Goal: Information Seeking & Learning: Learn about a topic

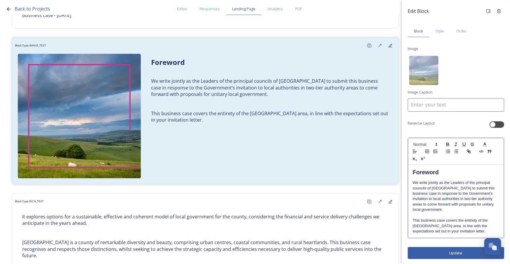
scroll to position [1, 0]
drag, startPoint x: 465, startPoint y: 232, endPoint x: 429, endPoint y: 233, distance: 36.2
click at [429, 233] on p "This business case covers the entirety of the [GEOGRAPHIC_DATA] area, in line w…" at bounding box center [456, 225] width 87 height 16
click at [471, 151] on icon "button" at bounding box center [468, 150] width 5 height 5
type input "your invitation letter."
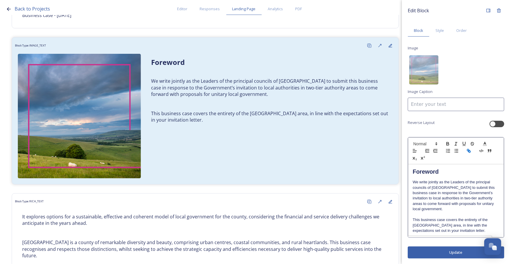
click at [470, 150] on icon "button" at bounding box center [468, 150] width 5 height 5
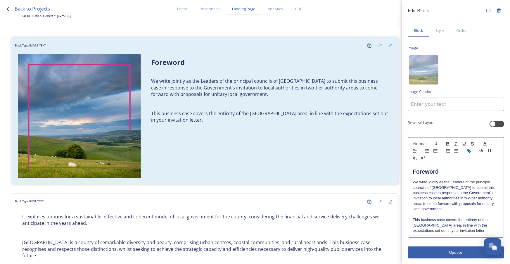
click at [470, 150] on icon "button" at bounding box center [468, 150] width 5 height 5
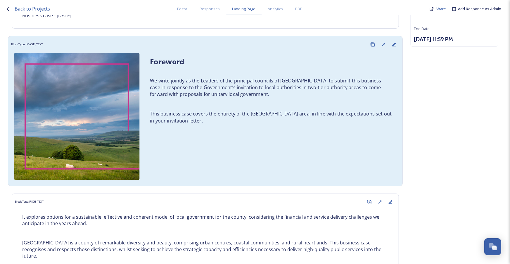
scroll to position [79, 0]
click at [319, 143] on div "Foreword We write jointly as the Leaders of the principal councils of [GEOGRAPH…" at bounding box center [205, 116] width 388 height 133
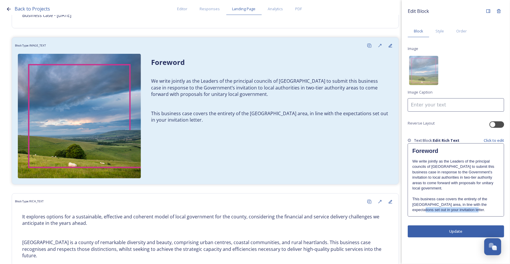
drag, startPoint x: 483, startPoint y: 200, endPoint x: 488, endPoint y: 205, distance: 6.4
click at [488, 205] on p "This business case covers the entirety of the [GEOGRAPHIC_DATA] area, in line w…" at bounding box center [455, 204] width 87 height 16
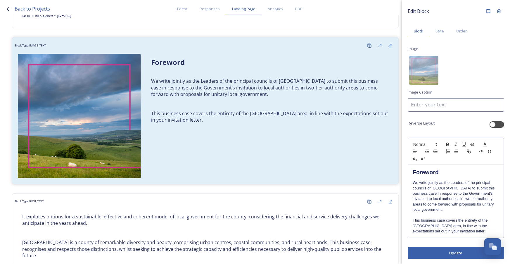
click at [435, 232] on p "This business case covers the entirety of the [GEOGRAPHIC_DATA] area, in line w…" at bounding box center [456, 226] width 87 height 16
drag, startPoint x: 429, startPoint y: 231, endPoint x: 478, endPoint y: 229, distance: 48.9
click at [478, 229] on p "This business case covers the entirety of the [GEOGRAPHIC_DATA] area, in line w…" at bounding box center [456, 226] width 87 height 16
click at [468, 151] on icon "button" at bounding box center [468, 151] width 5 height 5
type input "the invitation letter."
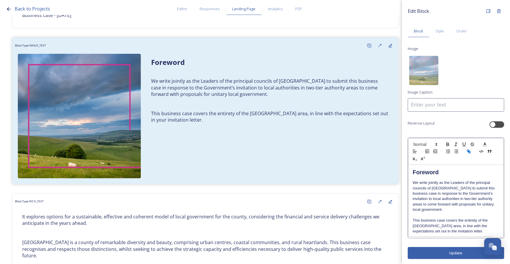
click at [468, 151] on icon "button" at bounding box center [468, 151] width 5 height 5
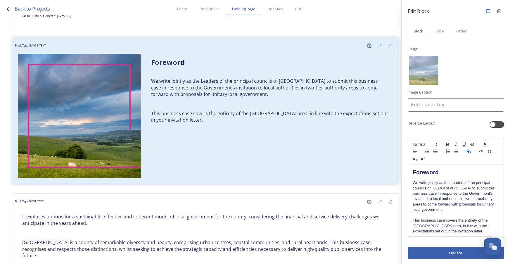
click at [468, 151] on icon "button" at bounding box center [468, 151] width 5 height 5
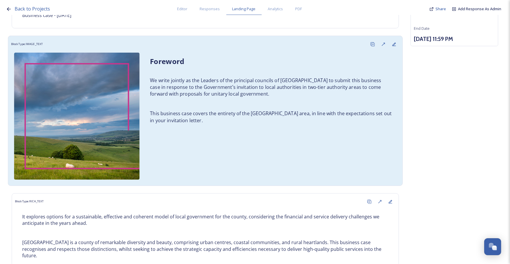
drag, startPoint x: 468, startPoint y: 151, endPoint x: 291, endPoint y: 169, distance: 178.6
click at [291, 169] on div "Foreword We write jointly as the Leaders of the principal councils of [GEOGRAPH…" at bounding box center [205, 116] width 388 height 133
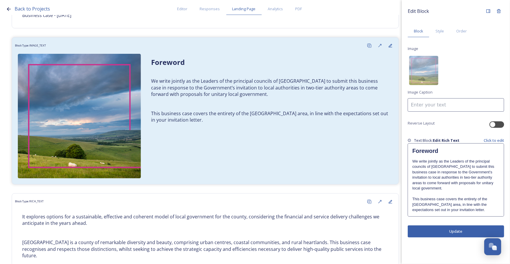
click at [459, 170] on p "We write jointly as the Leaders of the principal councils of [GEOGRAPHIC_DATA] …" at bounding box center [455, 175] width 87 height 32
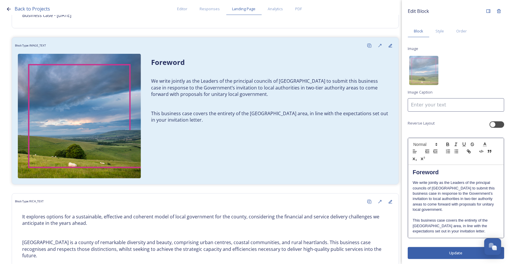
scroll to position [1, 0]
click at [470, 153] on button "button" at bounding box center [469, 150] width 8 height 7
click at [421, 173] on strong "Foreword" at bounding box center [426, 171] width 26 height 6
click at [470, 148] on icon "button" at bounding box center [468, 150] width 5 height 5
click at [471, 219] on p "This business case covers the entirety of the [GEOGRAPHIC_DATA] area, in line w…" at bounding box center [456, 225] width 87 height 16
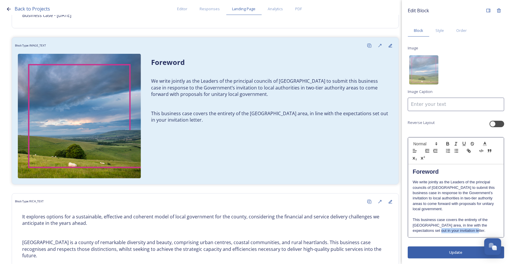
drag, startPoint x: 471, startPoint y: 231, endPoint x: 428, endPoint y: 232, distance: 43.0
click at [428, 232] on p "This business case covers the entirety of the [GEOGRAPHIC_DATA] area, in line w…" at bounding box center [456, 225] width 87 height 16
click at [470, 151] on icon "button" at bounding box center [468, 150] width 5 height 5
drag, startPoint x: 471, startPoint y: 232, endPoint x: 424, endPoint y: 232, distance: 46.5
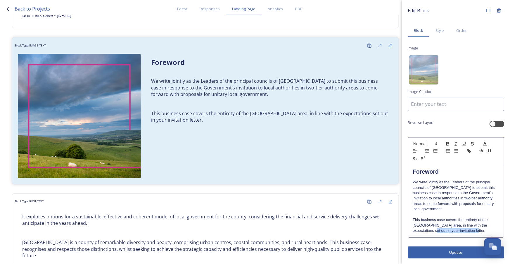
click at [424, 232] on p "This business case covers the entirety of the [GEOGRAPHIC_DATA] area, in line w…" at bounding box center [456, 225] width 87 height 16
click at [423, 158] on icon "button" at bounding box center [422, 158] width 2 height 3
click at [469, 152] on icon "button" at bounding box center [468, 150] width 5 height 5
type input "in your invitation letter."
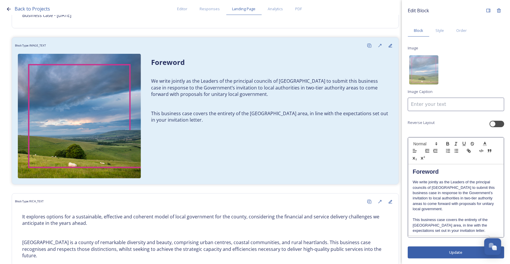
click at [457, 212] on p at bounding box center [456, 214] width 87 height 5
click at [471, 228] on p "This business case covers the entirety of the [GEOGRAPHIC_DATA] area, in line w…" at bounding box center [456, 225] width 87 height 16
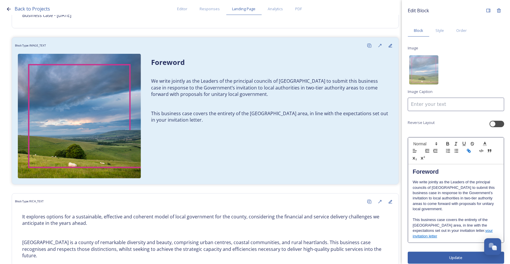
scroll to position [0, 0]
drag, startPoint x: 463, startPoint y: 231, endPoint x: 431, endPoint y: 232, distance: 32.1
click at [431, 232] on p "This business case covers the entirety of the [GEOGRAPHIC_DATA] area, in line w…" at bounding box center [456, 225] width 87 height 16
click at [440, 237] on p "invitation letter" at bounding box center [456, 236] width 87 height 5
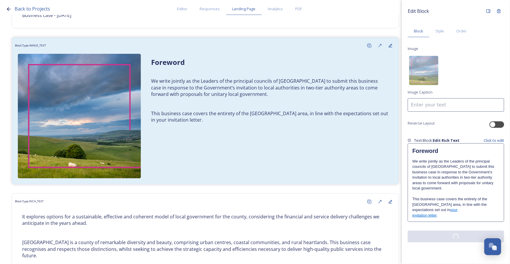
click at [475, 257] on div "Edit Block Block Style Order Image Image Caption Reverse Layout Text Block: Edi…" at bounding box center [456, 132] width 108 height 264
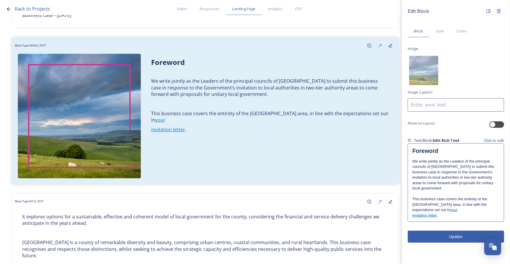
click at [428, 204] on p "This business case covers the entirety of the [GEOGRAPHIC_DATA] area, in line w…" at bounding box center [455, 204] width 87 height 16
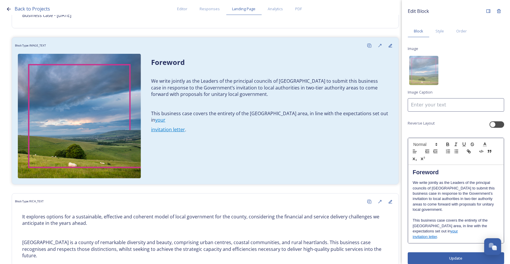
click at [451, 231] on p "This business case covers the entirety of the [GEOGRAPHIC_DATA] area, in line w…" at bounding box center [456, 226] width 87 height 16
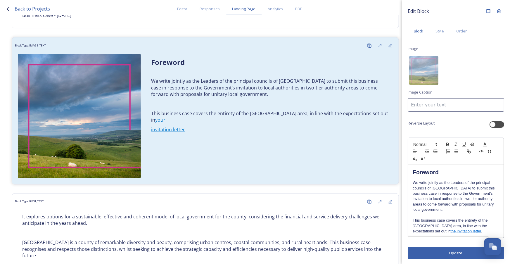
click at [455, 254] on div "Edit Block Block Style Order Image Image Caption Reverse Layout Foreword We wri…" at bounding box center [456, 132] width 108 height 264
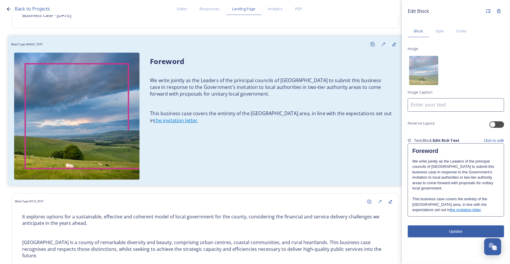
click at [264, 158] on div "Foreword We write jointly as the Leaders of the principal councils of [GEOGRAPH…" at bounding box center [205, 116] width 388 height 133
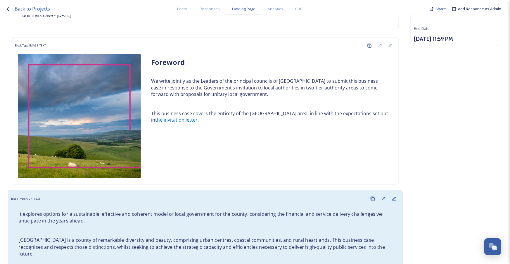
click at [342, 237] on p "[GEOGRAPHIC_DATA] is a county of remarkable diversity and beauty, comprising ur…" at bounding box center [205, 247] width 374 height 20
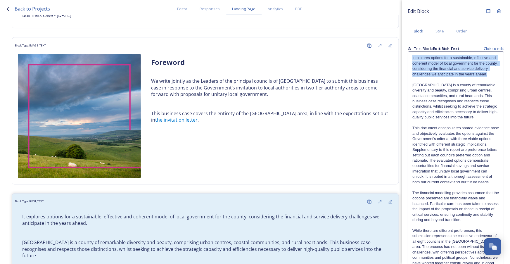
drag, startPoint x: 428, startPoint y: 80, endPoint x: 412, endPoint y: 53, distance: 31.7
click at [412, 53] on div "It explores options for a sustainable, effective and coherent model of local go…" at bounding box center [456, 241] width 96 height 379
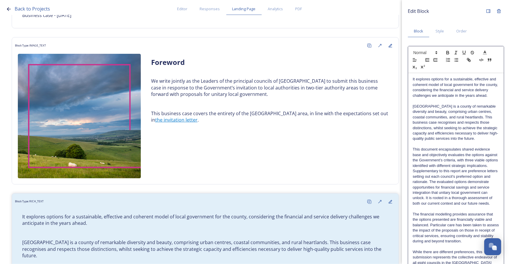
click at [413, 103] on p at bounding box center [456, 100] width 87 height 5
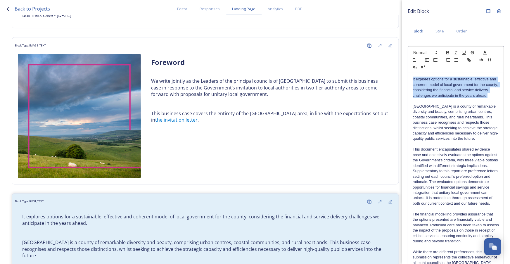
drag, startPoint x: 428, startPoint y: 100, endPoint x: 411, endPoint y: 79, distance: 26.8
click at [411, 79] on div "It explores options for a sustainable, effective and coherent model of local go…" at bounding box center [455, 262] width 95 height 379
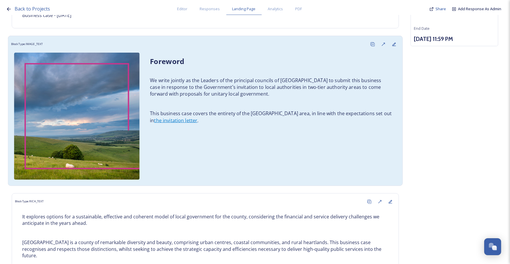
click at [219, 122] on p "This business case covers the entirety of the [GEOGRAPHIC_DATA] area, in line w…" at bounding box center [271, 116] width 242 height 13
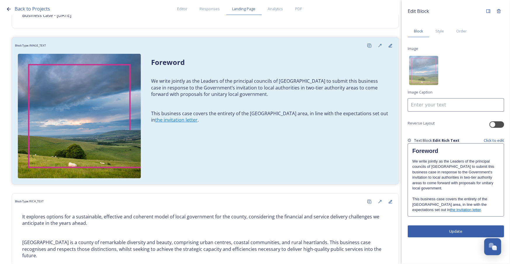
click at [452, 205] on p "This business case covers the entirety of the [GEOGRAPHIC_DATA] area, in line w…" at bounding box center [455, 204] width 87 height 16
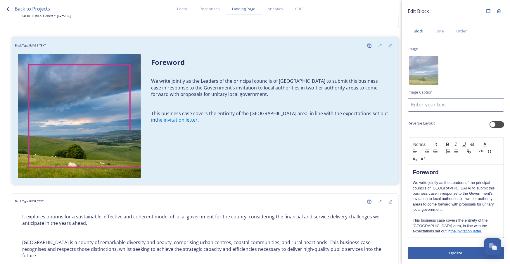
click at [471, 232] on p "This business case covers the entirety of the [GEOGRAPHIC_DATA] area, in line w…" at bounding box center [456, 226] width 87 height 16
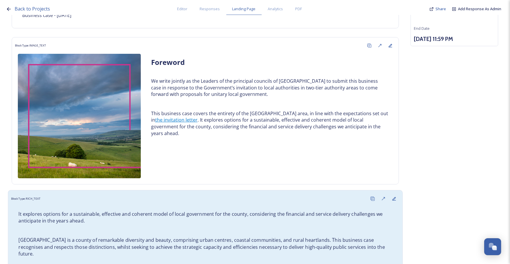
click at [251, 210] on p "It explores options for a sustainable, effective and coherent model of local go…" at bounding box center [205, 216] width 374 height 13
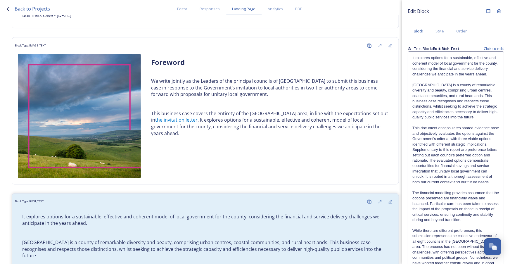
click at [412, 92] on div "It explores options for a sustainable, effective and coherent model of local go…" at bounding box center [456, 241] width 96 height 379
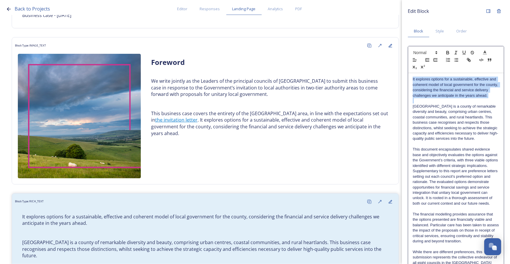
drag, startPoint x: 414, startPoint y: 113, endPoint x: 404, endPoint y: 75, distance: 39.3
click at [404, 75] on div "Edit Block Block Style Order It explores options for a sustainable, effective a…" at bounding box center [456, 240] width 108 height 480
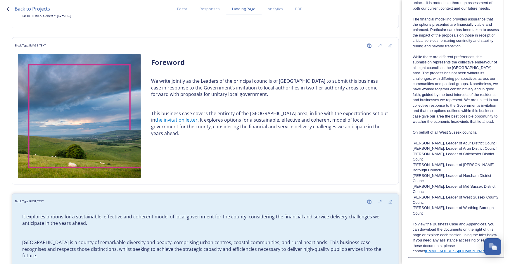
scroll to position [205, 0]
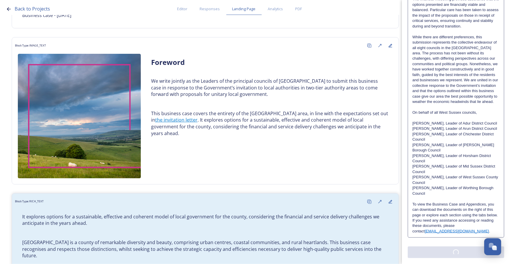
click at [453, 251] on div "Edit Block Block Style Order Text Block: Edit Rich Text Click to edit [GEOGRAPH…" at bounding box center [456, 48] width 96 height 419
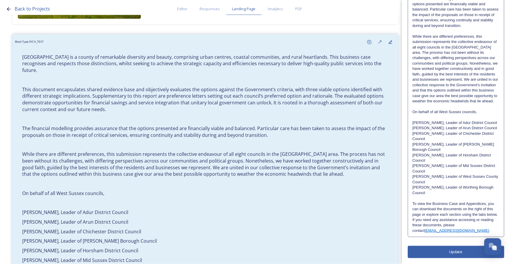
scroll to position [172, 0]
drag, startPoint x: 441, startPoint y: 128, endPoint x: 411, endPoint y: 128, distance: 29.5
click at [411, 128] on div "[GEOGRAPHIC_DATA] is a county of remarkable diversity and beauty, comprising ur…" at bounding box center [456, 61] width 96 height 352
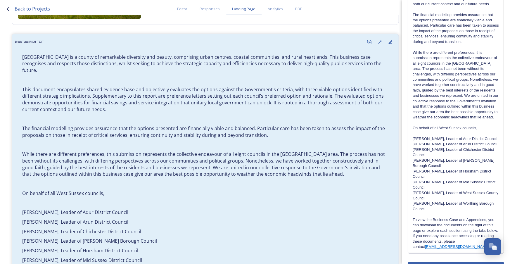
scroll to position [205, 0]
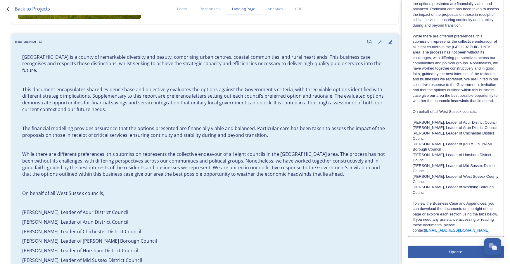
click at [444, 115] on p at bounding box center [456, 117] width 87 height 5
drag, startPoint x: 440, startPoint y: 116, endPoint x: 411, endPoint y: 116, distance: 28.9
click at [411, 116] on div "[GEOGRAPHIC_DATA] is a county of remarkable diversity and beauty, comprising ur…" at bounding box center [455, 60] width 95 height 352
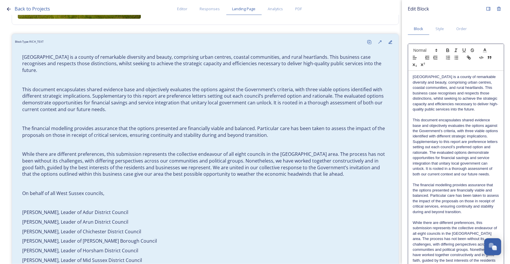
scroll to position [0, 0]
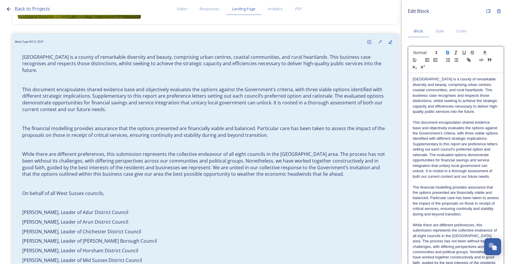
click at [447, 53] on icon "button" at bounding box center [448, 53] width 2 height 1
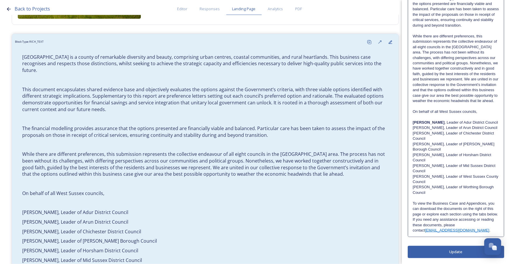
scroll to position [205, 0]
click at [442, 141] on p "[PERSON_NAME], Leader of [PERSON_NAME] Borough Council" at bounding box center [456, 146] width 87 height 11
drag, startPoint x: 432, startPoint y: 122, endPoint x: 408, endPoint y: 124, distance: 24.1
click at [408, 124] on div "[GEOGRAPHIC_DATA] is a county of remarkable diversity and beauty, comprising ur…" at bounding box center [456, 47] width 96 height 380
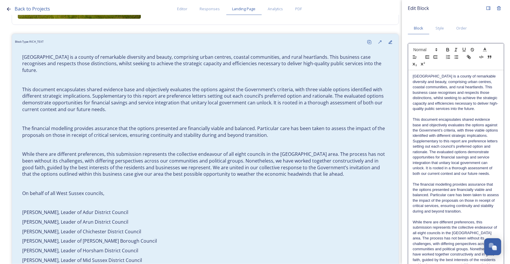
scroll to position [0, 0]
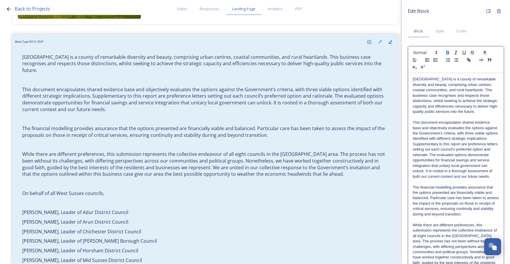
click at [449, 53] on icon "button" at bounding box center [448, 53] width 2 height 1
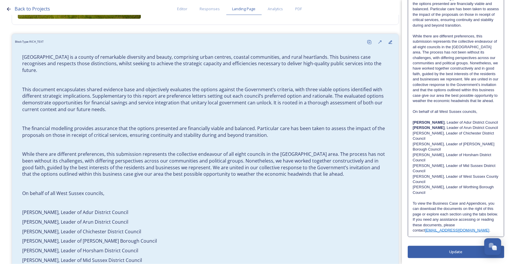
scroll to position [205, 0]
click at [457, 201] on p "To view the Business Case and Appendices, you can download the documents on the…" at bounding box center [456, 209] width 87 height 16
click at [463, 250] on div "Edit Block Block Style Order [GEOGRAPHIC_DATA] is a county of remarkable divers…" at bounding box center [456, 37] width 96 height 441
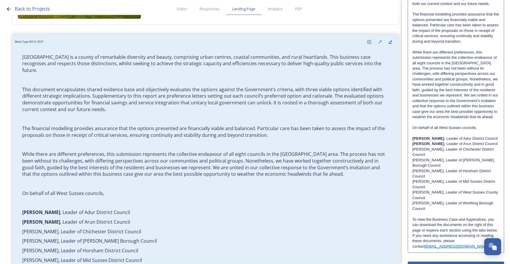
scroll to position [159, 0]
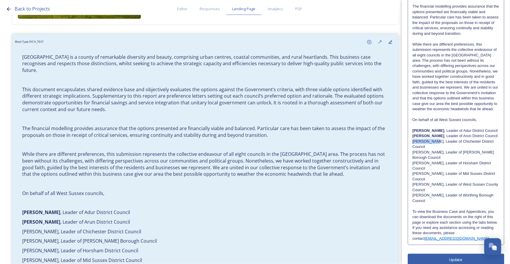
drag, startPoint x: 433, startPoint y: 153, endPoint x: 412, endPoint y: 153, distance: 20.5
click at [412, 150] on p "[PERSON_NAME], Leader of Chichester District Council" at bounding box center [455, 144] width 87 height 11
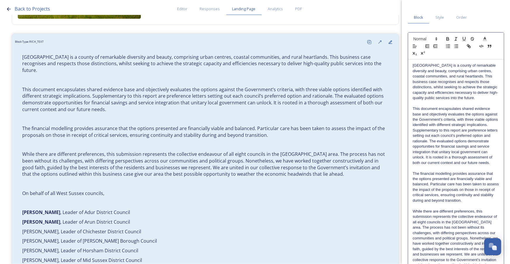
scroll to position [0, 0]
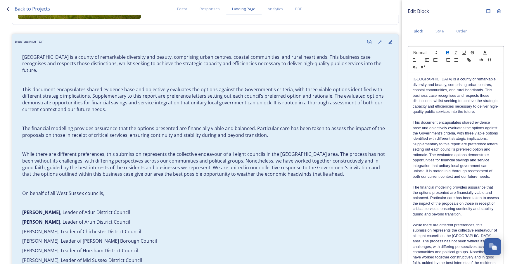
click at [448, 53] on icon "button" at bounding box center [448, 53] width 2 height 1
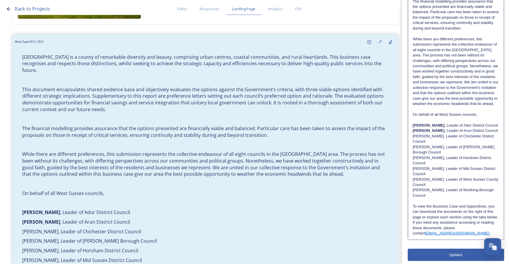
scroll to position [205, 0]
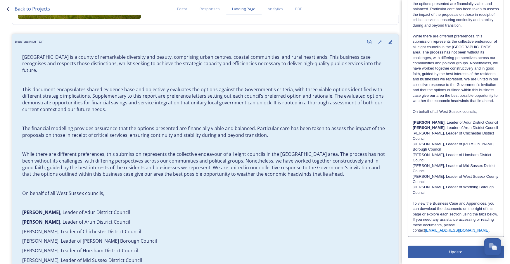
click at [438, 141] on p "[PERSON_NAME], Leader of [PERSON_NAME] Borough Council" at bounding box center [456, 146] width 87 height 11
drag, startPoint x: 437, startPoint y: 138, endPoint x: 408, endPoint y: 139, distance: 29.0
click at [408, 139] on div "[GEOGRAPHIC_DATA] is a county of remarkable diversity and beauty, comprising ur…" at bounding box center [456, 47] width 96 height 380
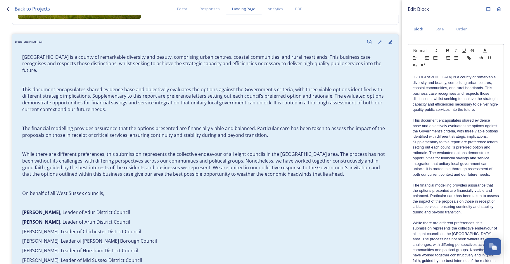
scroll to position [0, 0]
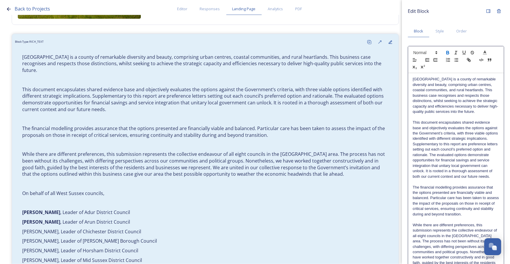
click at [447, 52] on icon "button" at bounding box center [448, 51] width 2 height 1
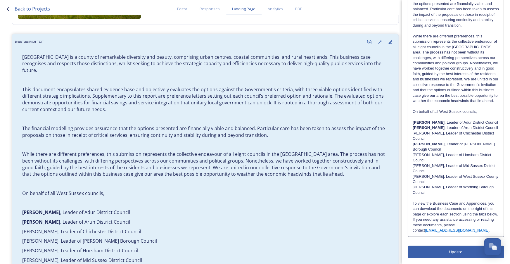
scroll to position [205, 0]
click at [432, 131] on p "[PERSON_NAME], Leader of Chichester District Council" at bounding box center [456, 136] width 87 height 11
drag, startPoint x: 434, startPoint y: 128, endPoint x: 408, endPoint y: 128, distance: 26.3
click at [408, 128] on pre "[GEOGRAPHIC_DATA] is a county of remarkable diversity and beauty, comprising ur…" at bounding box center [456, 60] width 96 height 352
click at [445, 131] on p "[PERSON_NAME], Leader of Chichester District Council" at bounding box center [456, 136] width 87 height 11
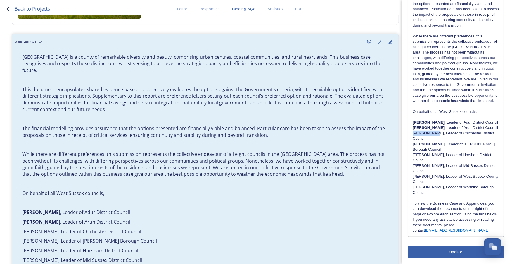
drag, startPoint x: 413, startPoint y: 128, endPoint x: 433, endPoint y: 127, distance: 20.5
click at [433, 131] on p "[PERSON_NAME], Leader of Chichester District Council" at bounding box center [456, 136] width 87 height 11
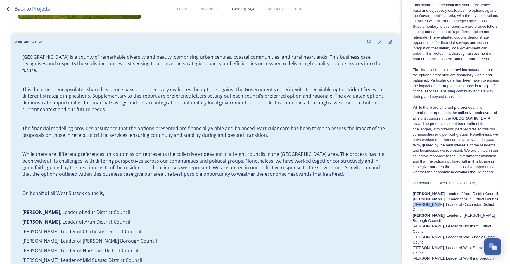
scroll to position [46, 0]
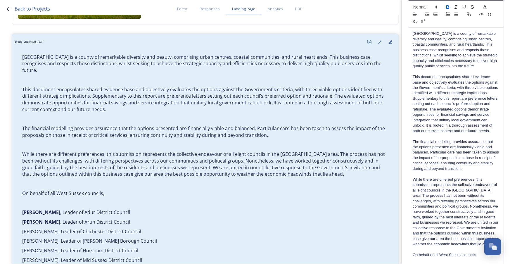
click at [447, 6] on icon "button" at bounding box center [448, 6] width 2 height 1
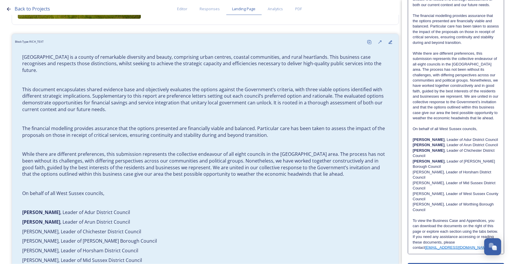
scroll to position [205, 0]
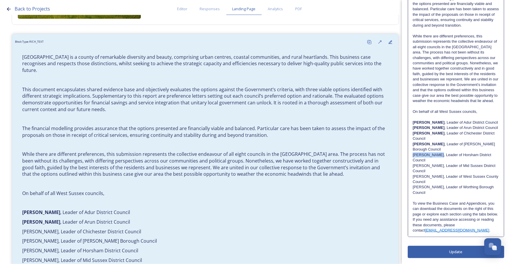
drag, startPoint x: 412, startPoint y: 151, endPoint x: 435, endPoint y: 149, distance: 23.1
click at [435, 149] on div "[GEOGRAPHIC_DATA] is a county of remarkable diversity and beauty, comprising ur…" at bounding box center [455, 60] width 95 height 352
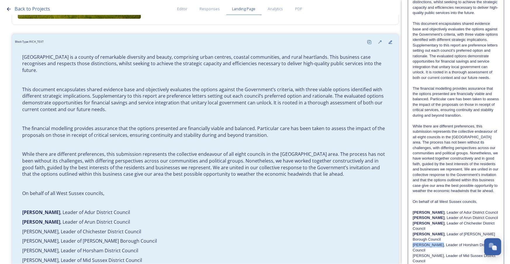
scroll to position [0, 0]
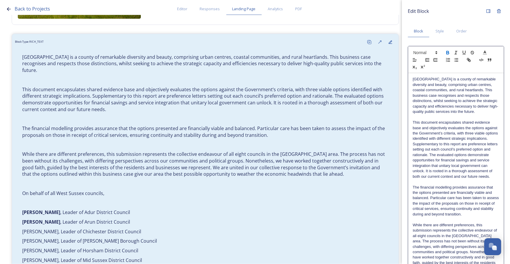
click at [448, 53] on icon "button" at bounding box center [447, 52] width 5 height 5
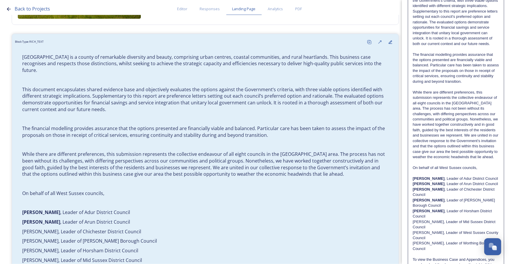
scroll to position [205, 0]
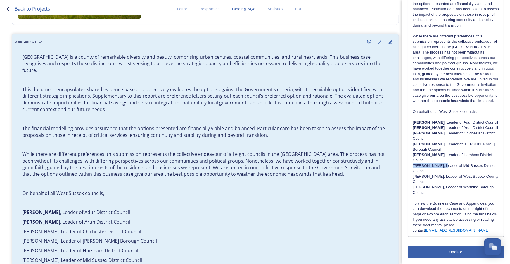
drag, startPoint x: 413, startPoint y: 160, endPoint x: 441, endPoint y: 160, distance: 28.3
click at [441, 163] on p "[PERSON_NAME], Leader of Mid Sussex District Council" at bounding box center [456, 168] width 87 height 11
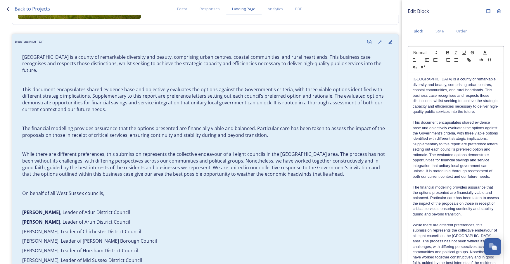
scroll to position [26, 0]
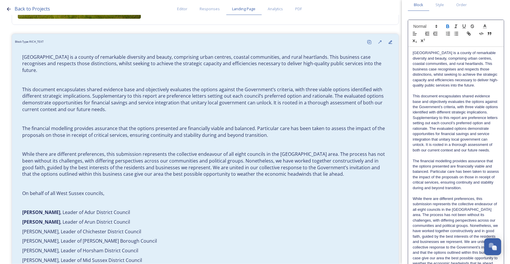
click at [447, 26] on icon "button" at bounding box center [448, 26] width 2 height 1
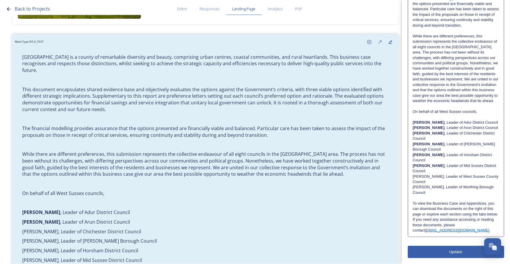
scroll to position [205, 0]
drag, startPoint x: 412, startPoint y: 171, endPoint x: 436, endPoint y: 171, distance: 23.7
click at [436, 171] on div "[GEOGRAPHIC_DATA] is a county of remarkable diversity and beauty, comprising ur…" at bounding box center [455, 60] width 95 height 352
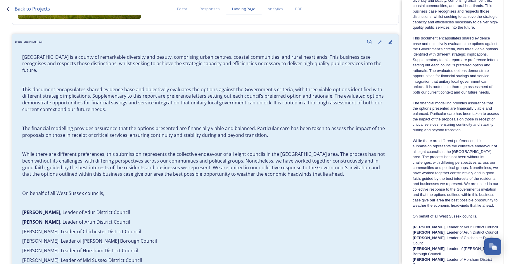
scroll to position [46, 0]
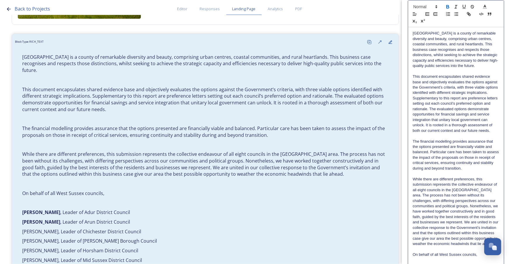
click at [445, 6] on icon "button" at bounding box center [447, 6] width 5 height 5
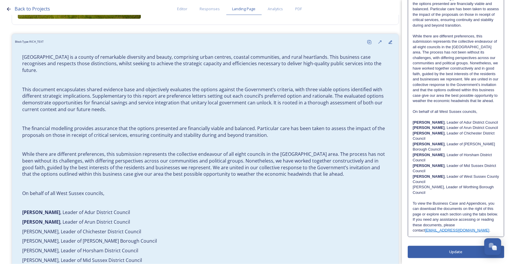
scroll to position [205, 0]
drag, startPoint x: 413, startPoint y: 179, endPoint x: 432, endPoint y: 179, distance: 19.3
click at [432, 184] on p "[PERSON_NAME], Leader of Worthing Borough Council" at bounding box center [456, 189] width 87 height 11
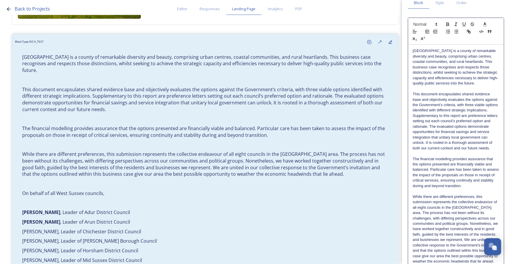
scroll to position [19, 0]
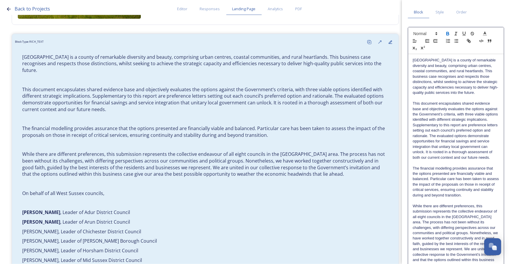
click at [446, 34] on icon "button" at bounding box center [447, 33] width 5 height 5
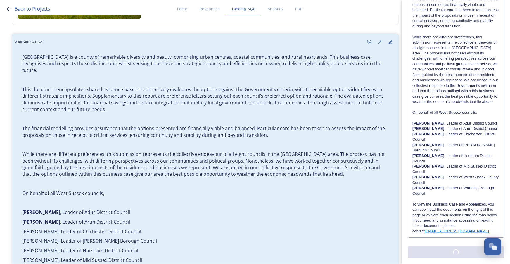
scroll to position [0, 0]
click at [446, 250] on div "Edit Block Block Style Order Text Block: Edit Rich Text Click to edit [GEOGRAPH…" at bounding box center [456, 48] width 96 height 419
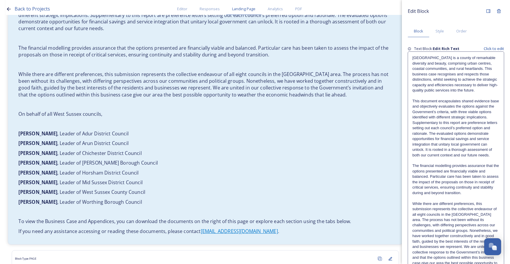
scroll to position [372, 0]
